Goal: Complete application form

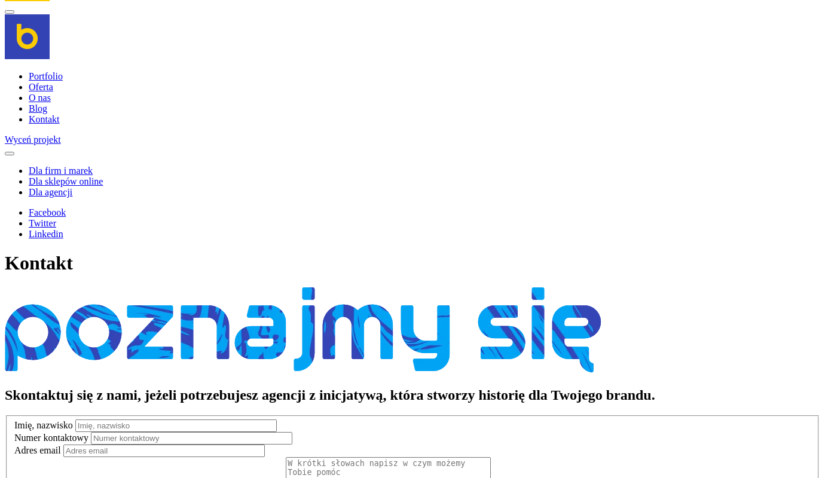
scroll to position [932, 0]
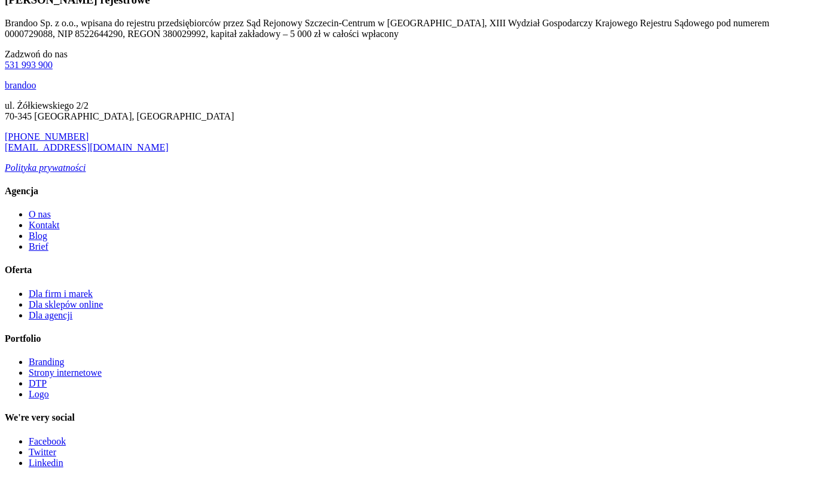
type input "e"
type textarea "e"
type input "e"
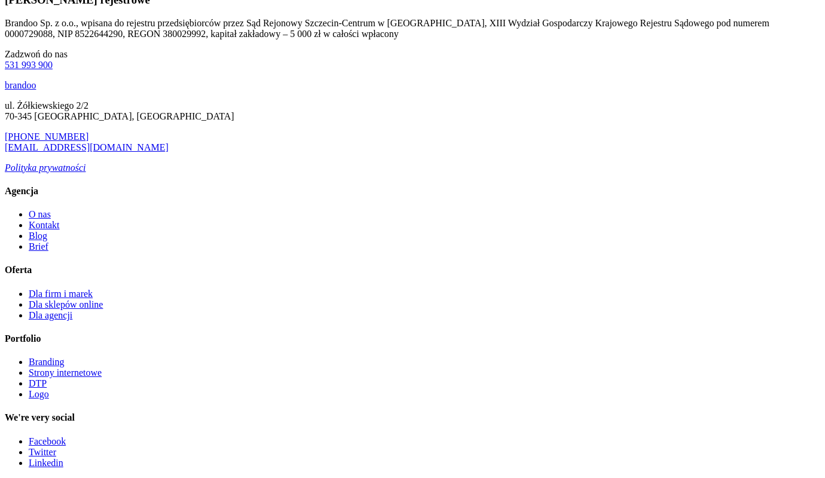
type input "[PERSON_NAME]"
type input "[PERSON_NAME][EMAIL_ADDRESS][DOMAIN_NAME]"
type input "500817989"
type textarea "Dzień dobry, mogę zadbać o to aby Państwa domena znalazła się w TOP 1-3 wyszuki…"
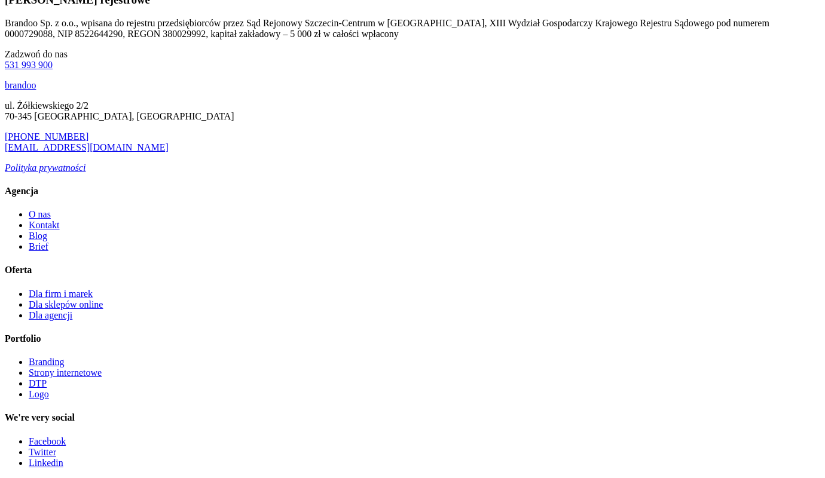
scroll to position [422, 0]
